Goal: Transaction & Acquisition: Obtain resource

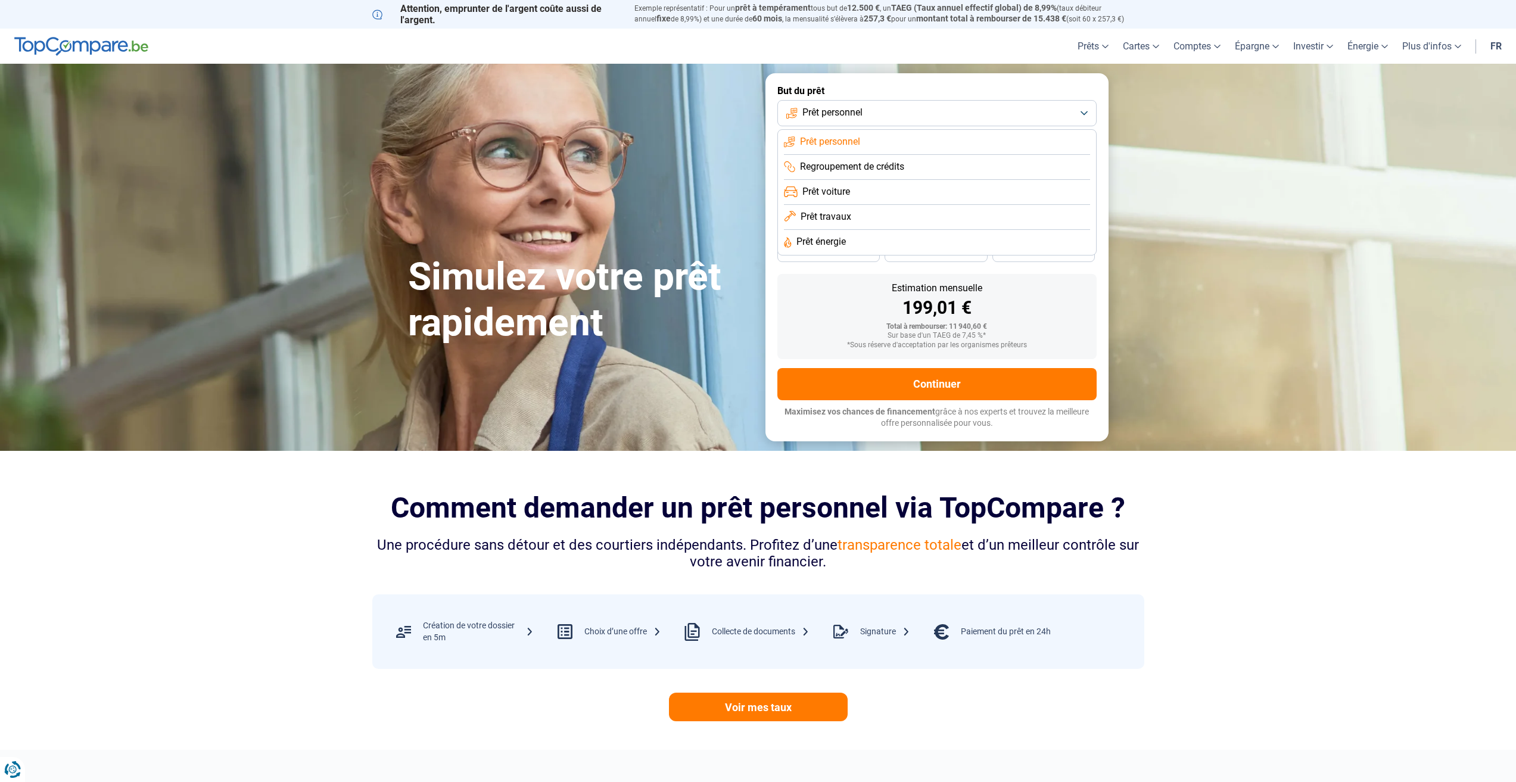
click at [836, 220] on span "Prêt travaux" at bounding box center [826, 216] width 51 height 13
drag, startPoint x: 1048, startPoint y: 161, endPoint x: 913, endPoint y: 151, distance: 135.6
click at [913, 151] on div "10 001 € 1 250 € 100 000 €" at bounding box center [936, 163] width 319 height 26
type input "10000"
radio input "true"
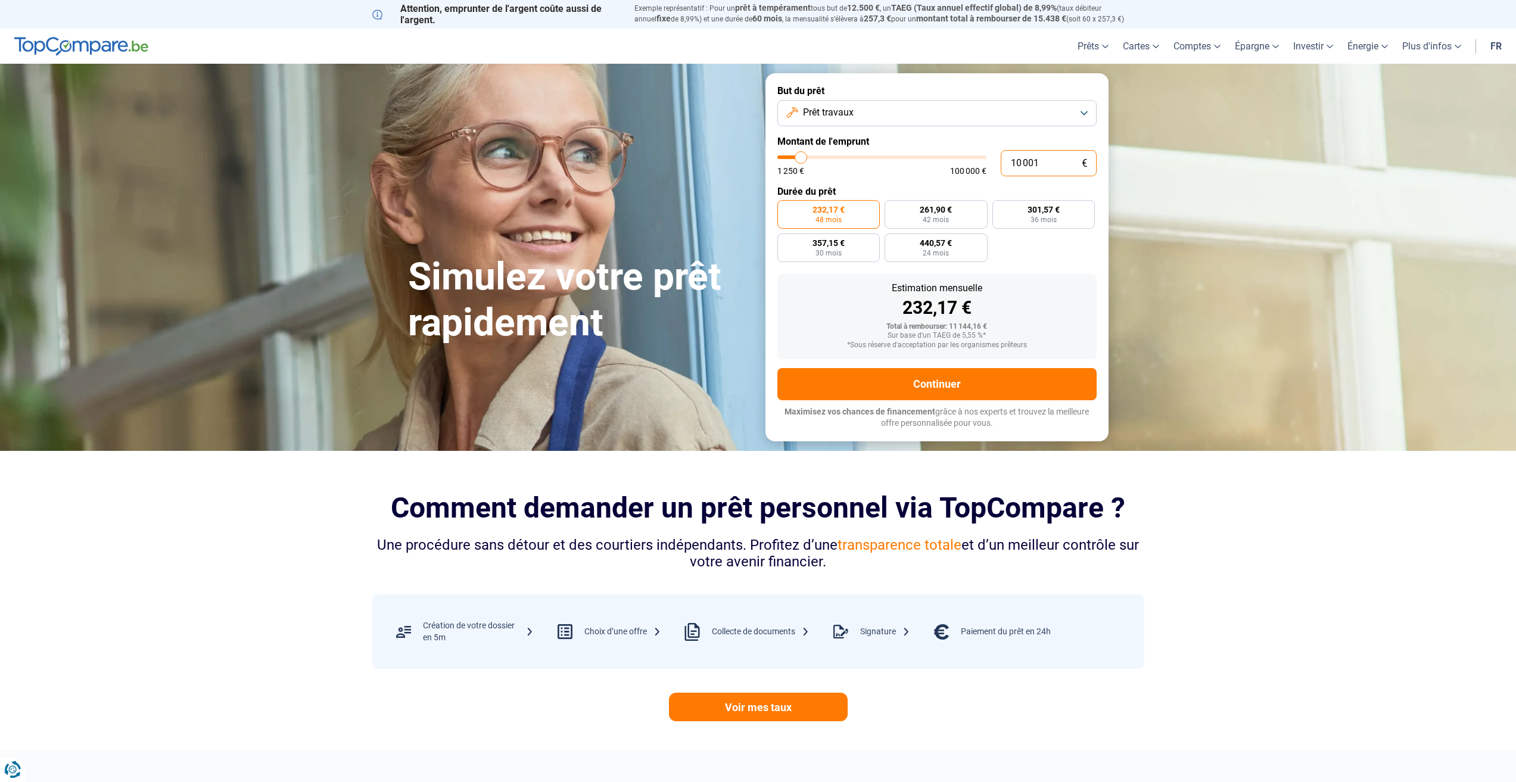
type input "2"
type input "1250"
type input "23"
type input "1250"
type input "230"
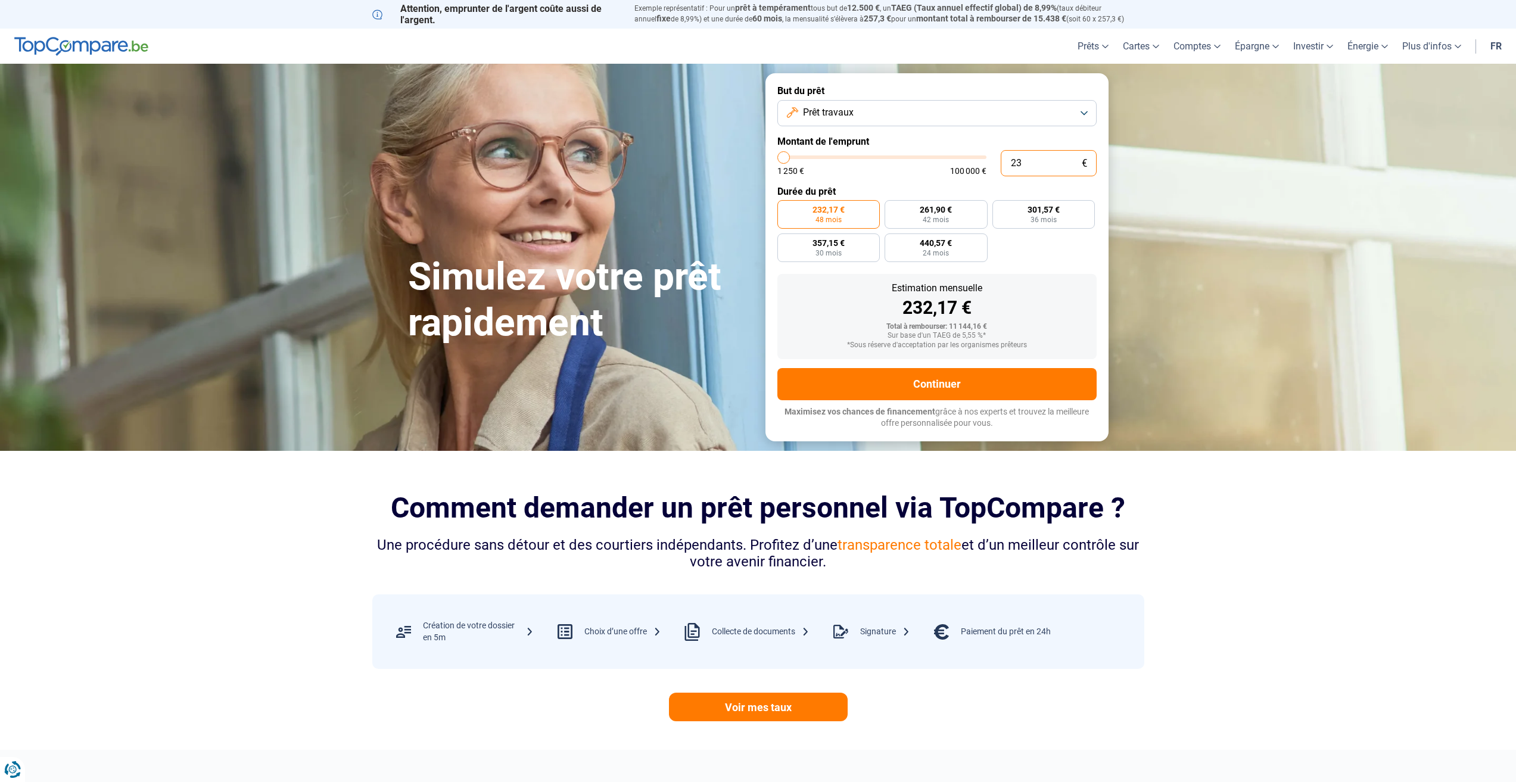
type input "1250"
type input "2 300"
type input "2250"
type input "23 000"
type input "23000"
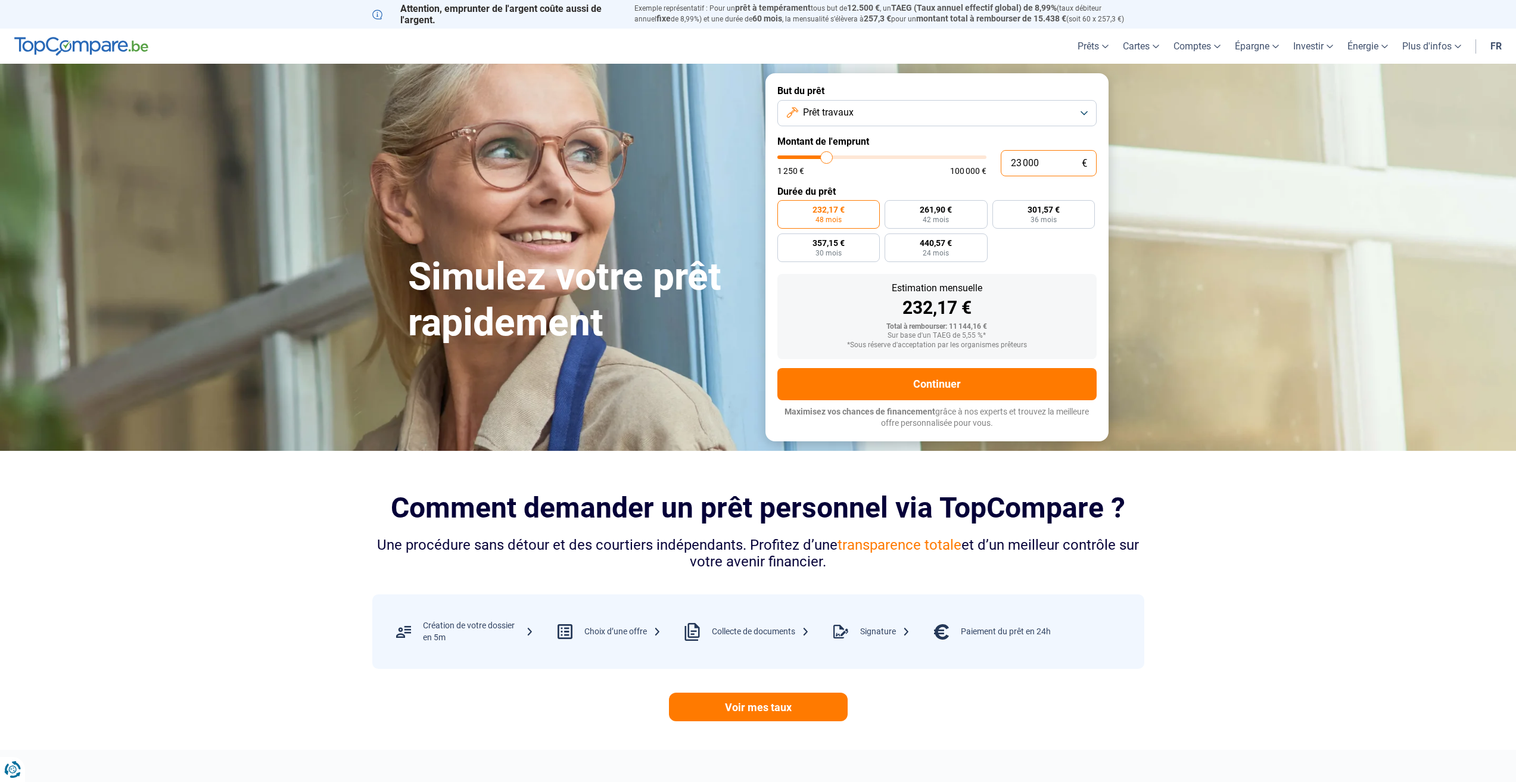
radio input "false"
type input "23 000"
click at [820, 216] on span "120 mois" at bounding box center [807, 219] width 30 height 7
click at [785, 208] on input "248,63 € 120 mois" at bounding box center [781, 204] width 8 height 8
click at [862, 108] on button "Prêt travaux" at bounding box center [936, 113] width 319 height 26
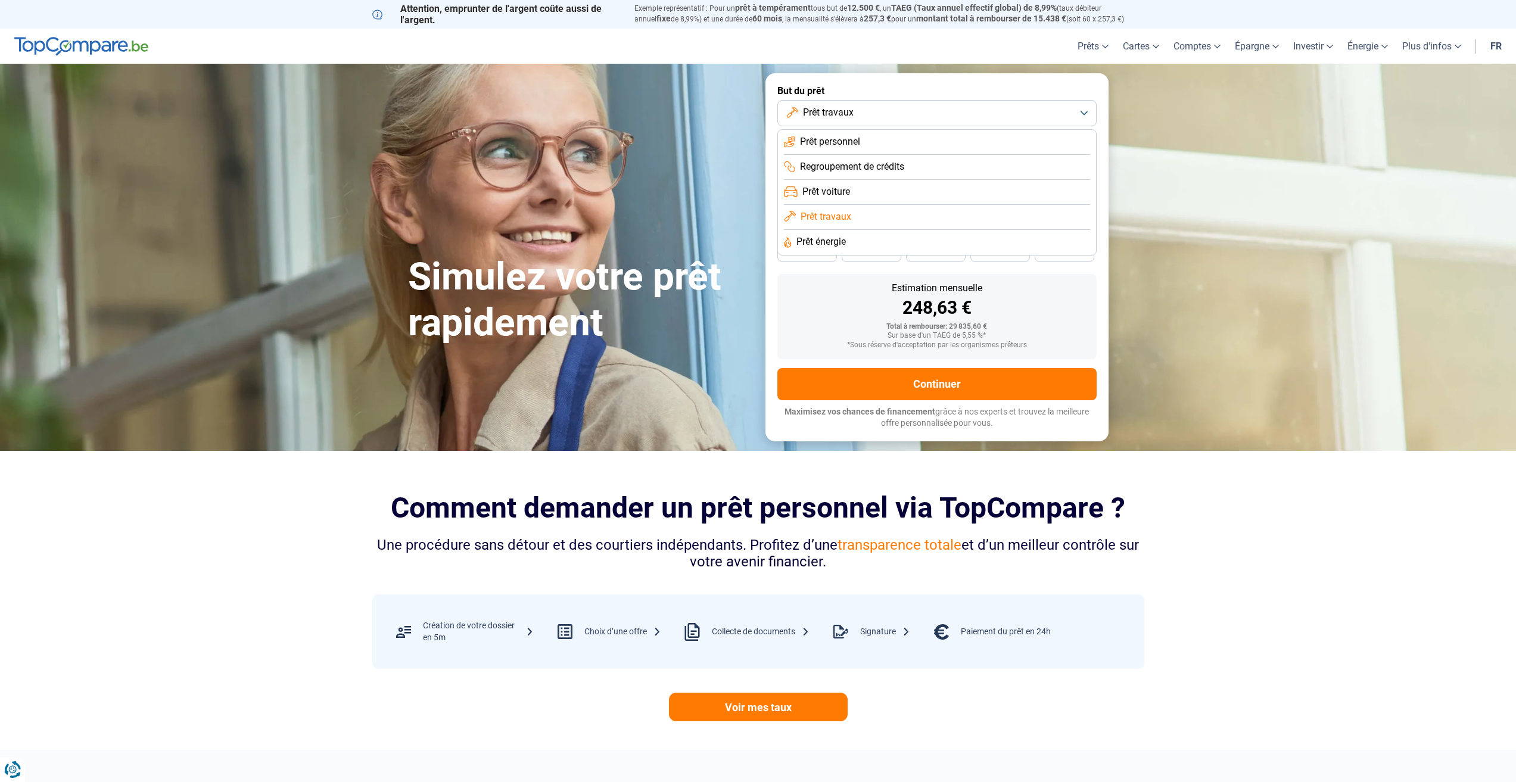
click at [844, 142] on span "Prêt personnel" at bounding box center [830, 141] width 60 height 13
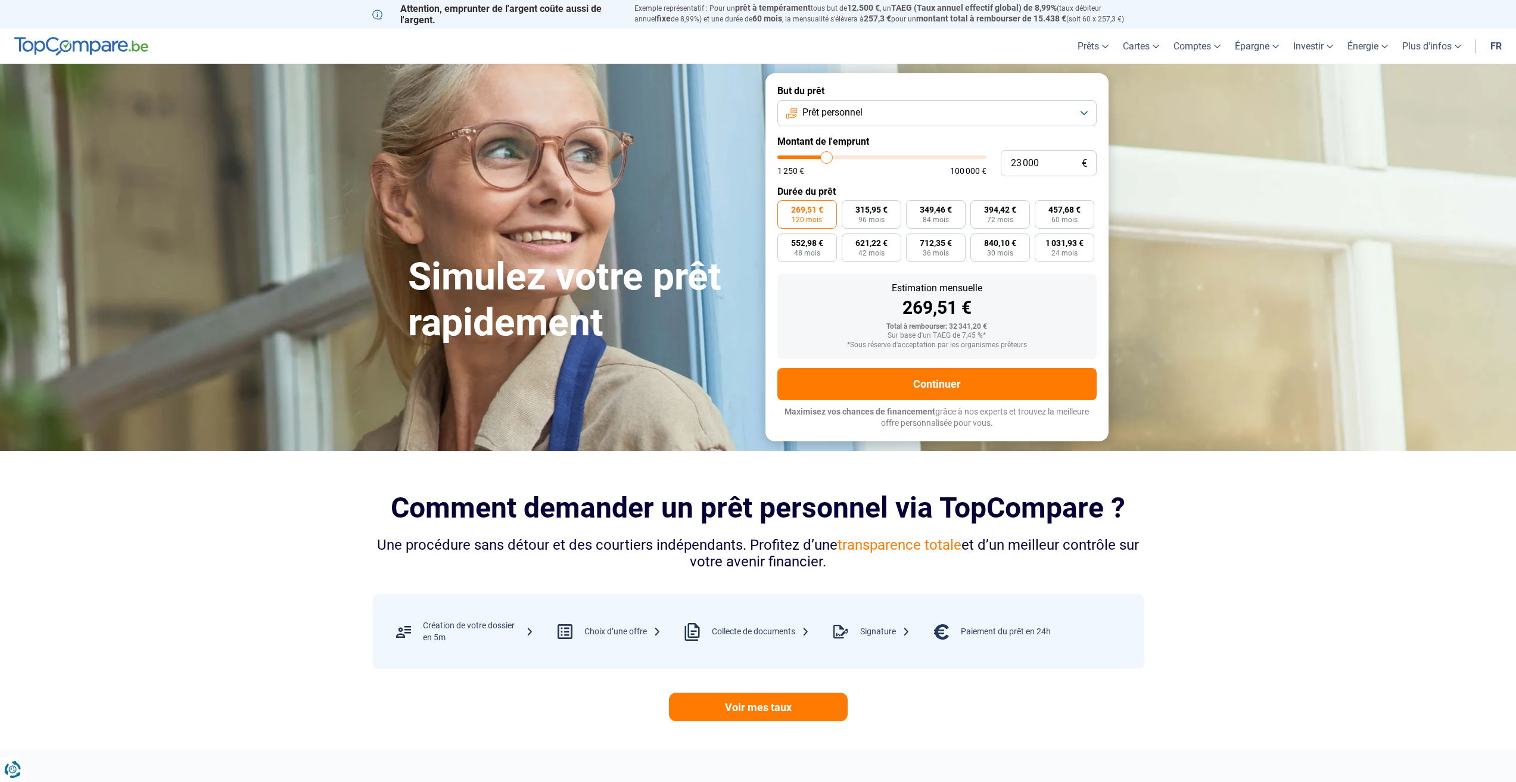
click at [852, 129] on form "But du prêt Prêt personnel Montant de l'emprunt 23 000 € 1 250 € 100 000 € Duré…" at bounding box center [936, 257] width 343 height 368
click at [857, 115] on span "Prêt personnel" at bounding box center [832, 112] width 60 height 13
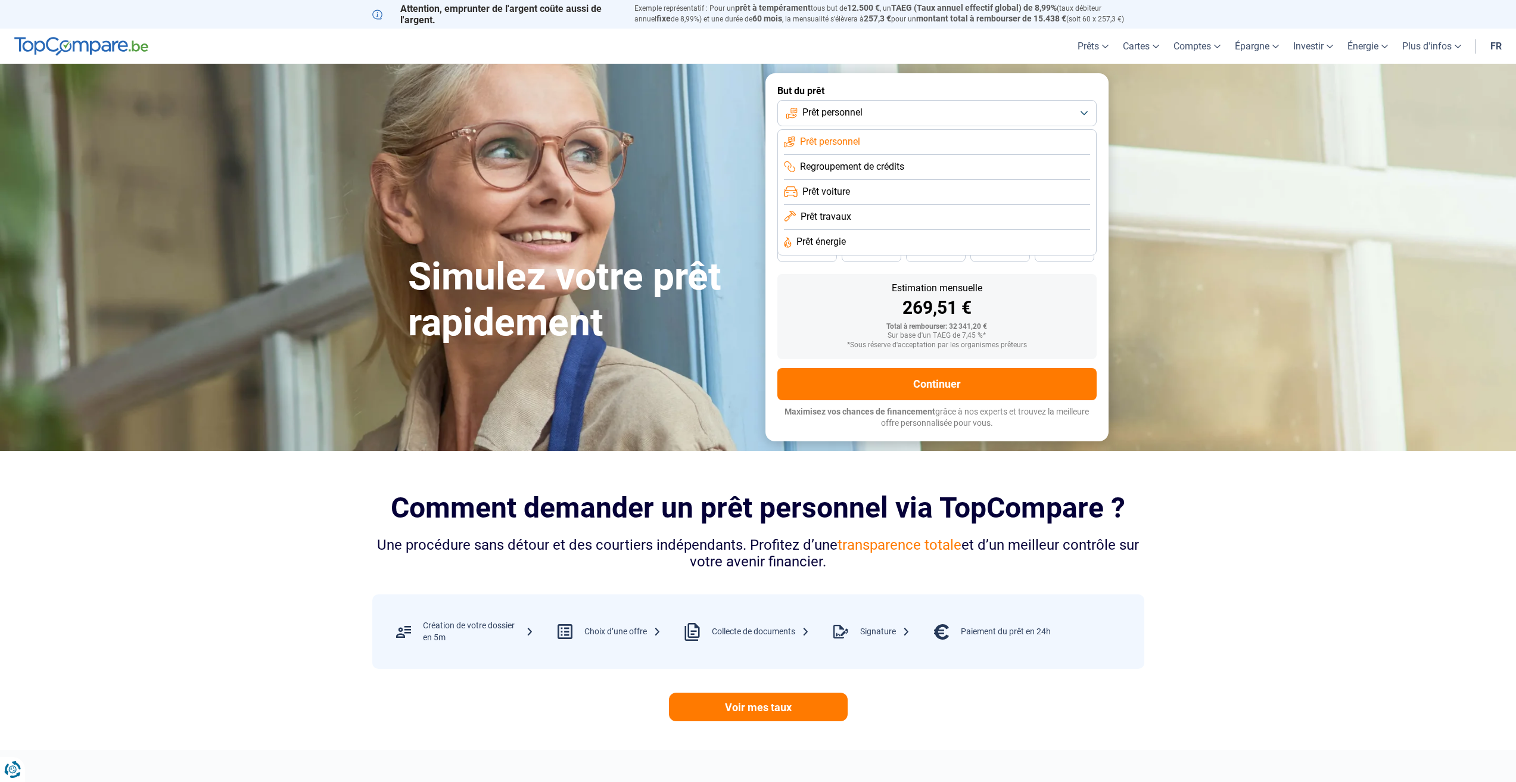
click at [848, 244] on li "Prêt énergie" at bounding box center [937, 242] width 306 height 25
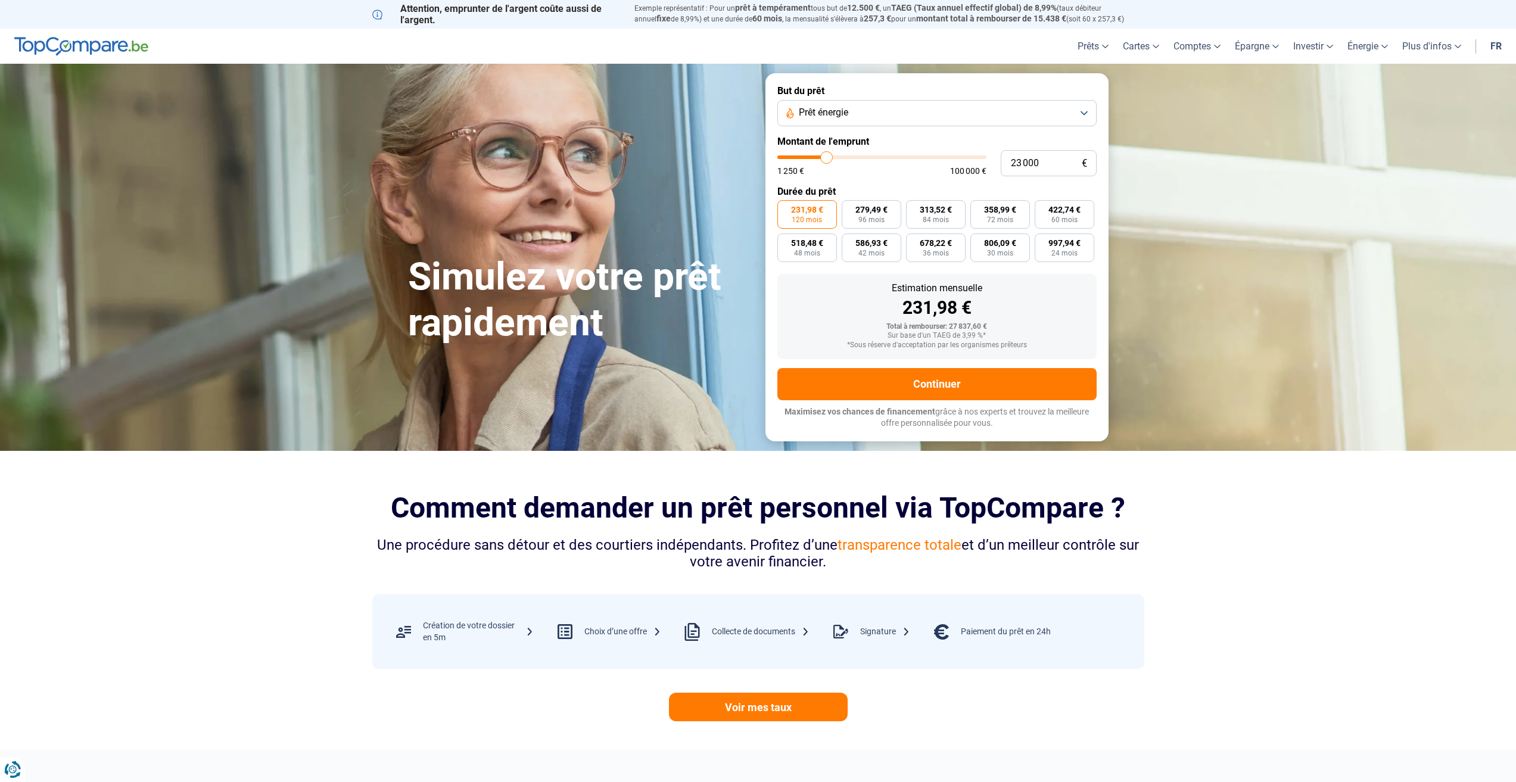
click at [867, 118] on button "Prêt énergie" at bounding box center [936, 113] width 319 height 26
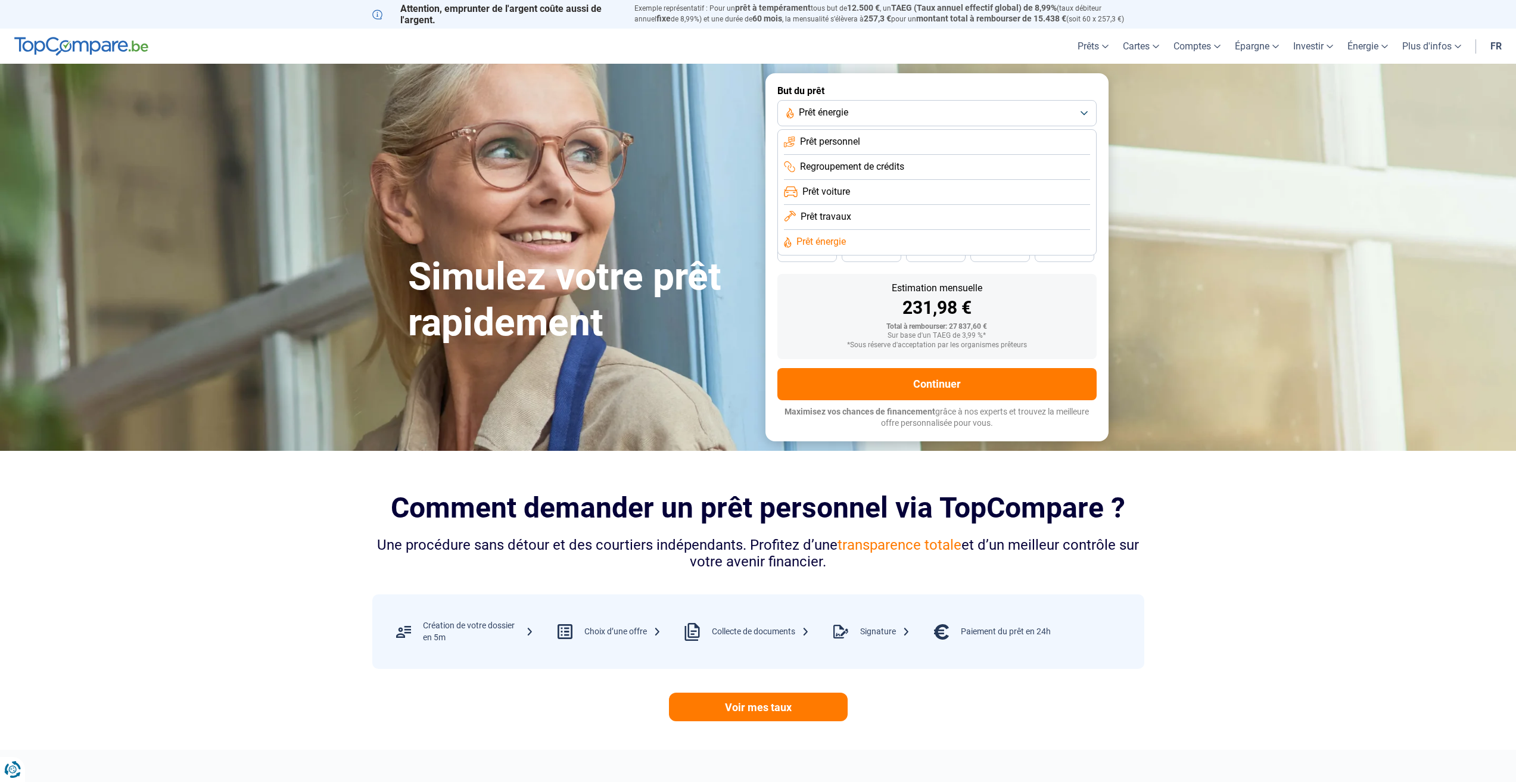
click at [819, 299] on div "231,98 €" at bounding box center [937, 308] width 300 height 18
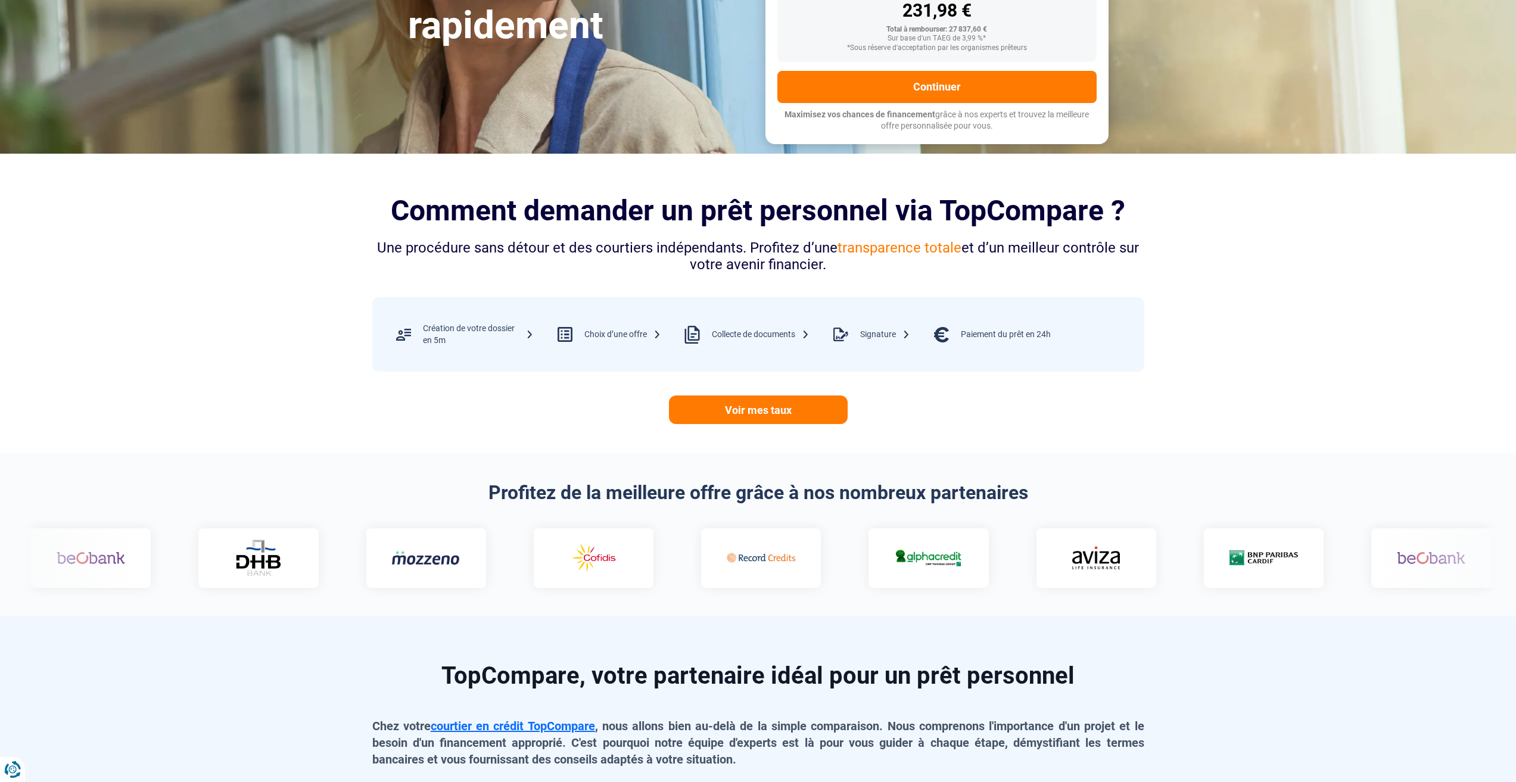
scroll to position [298, 0]
click at [775, 413] on link "Voir mes taux" at bounding box center [758, 409] width 179 height 29
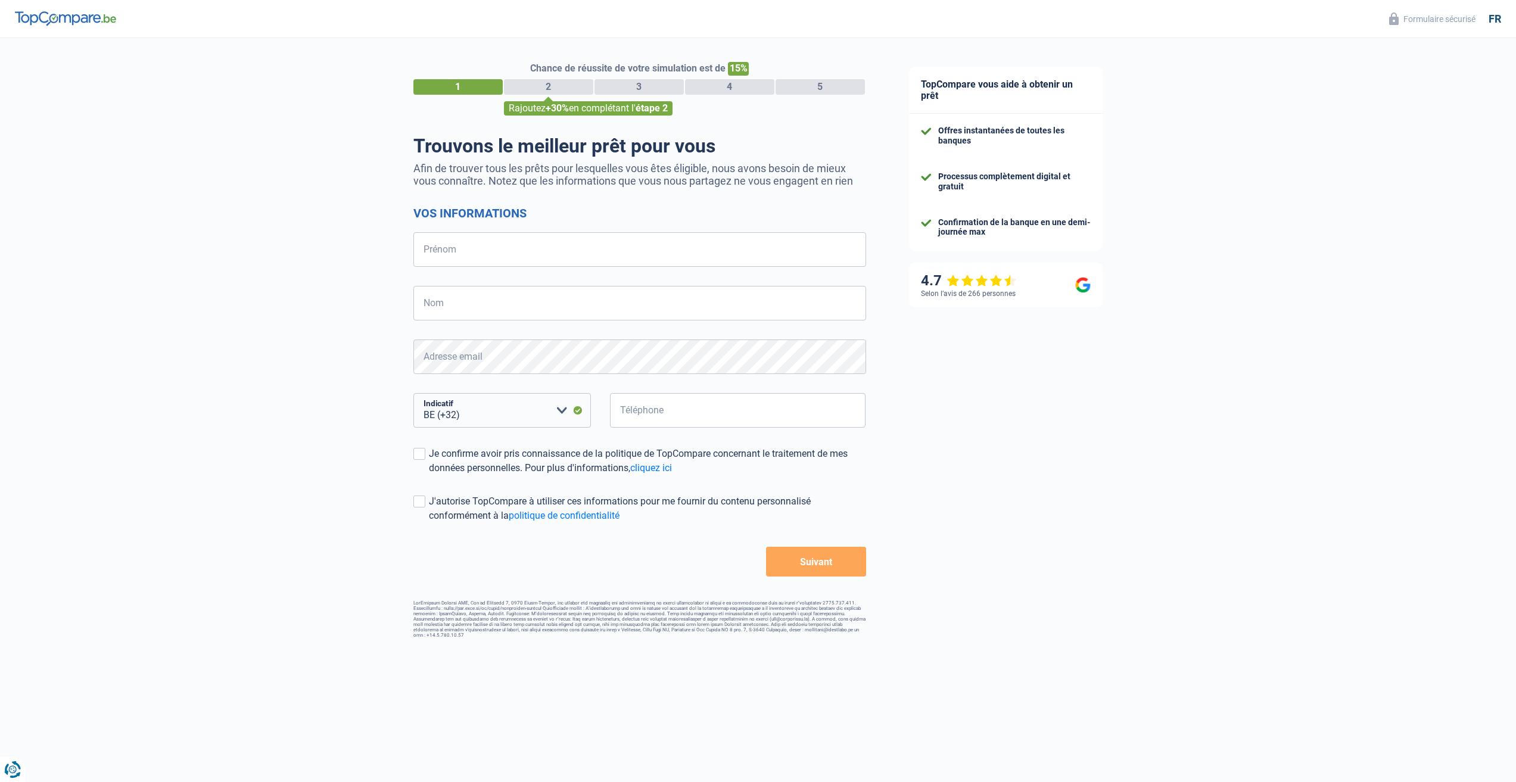
select select "32"
